Goal: Navigation & Orientation: Find specific page/section

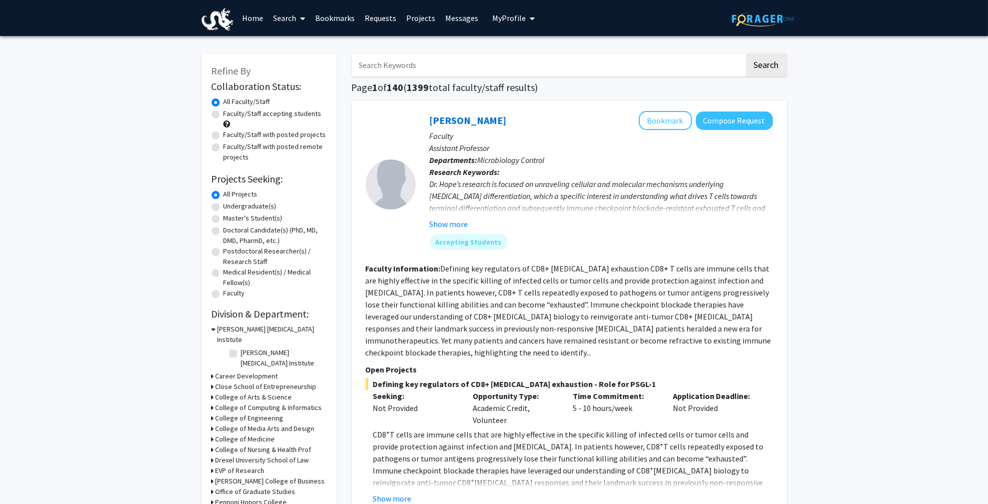
click at [498, 17] on span "My Profile" at bounding box center [509, 18] width 34 height 10
click at [241, 22] on link "Home" at bounding box center [252, 18] width 31 height 35
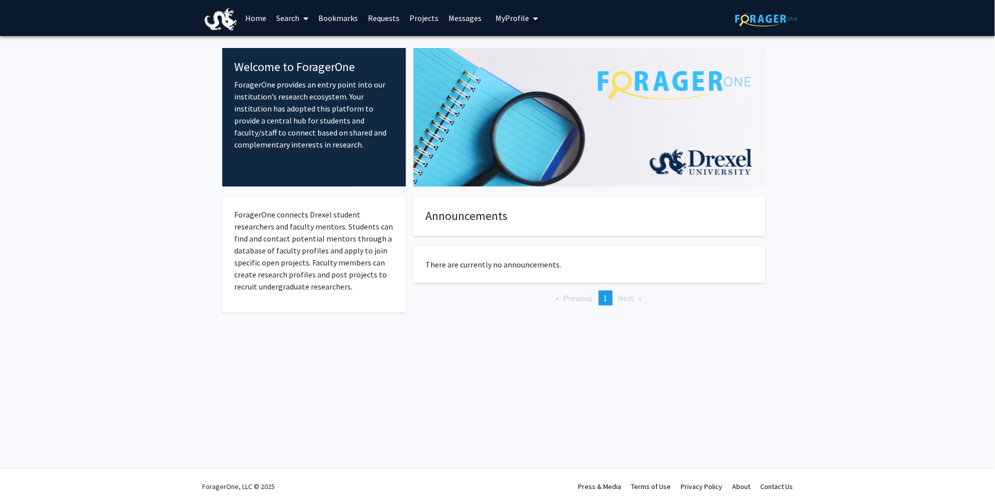
click at [385, 19] on link "Requests" at bounding box center [384, 18] width 42 height 35
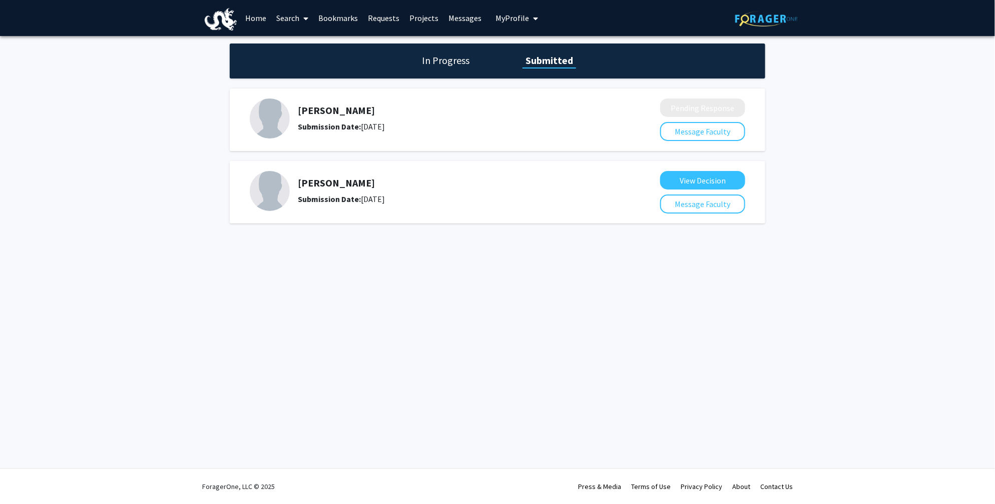
click at [269, 112] on img at bounding box center [270, 119] width 40 height 40
